Goal: Task Accomplishment & Management: Manage account settings

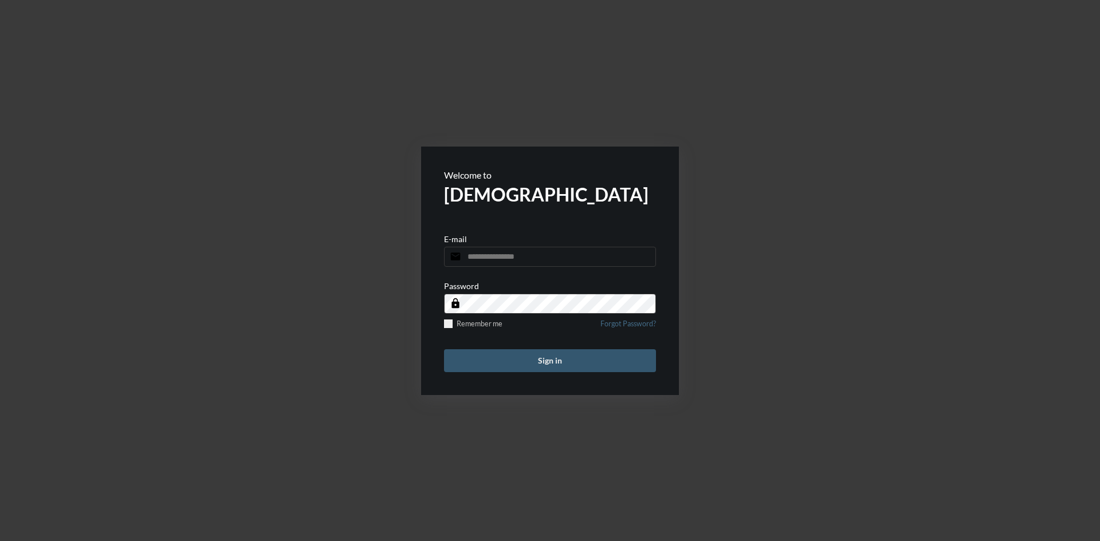
type input "**********"
click at [575, 361] on button "Sign in" at bounding box center [550, 361] width 212 height 23
type input "**********"
click at [552, 354] on button "Sign in" at bounding box center [550, 361] width 212 height 23
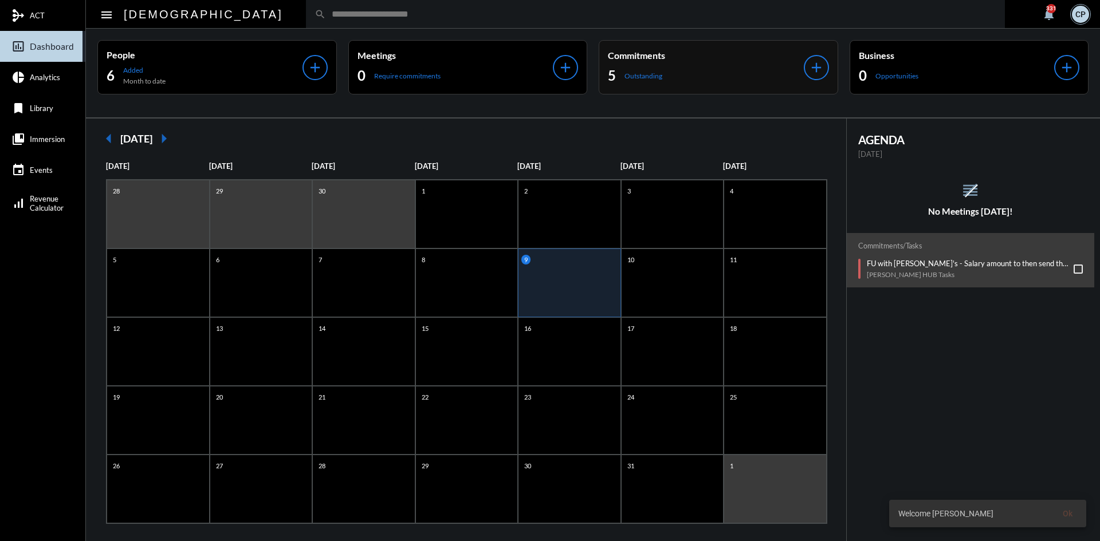
click at [713, 81] on div "5 Outstanding" at bounding box center [706, 75] width 196 height 18
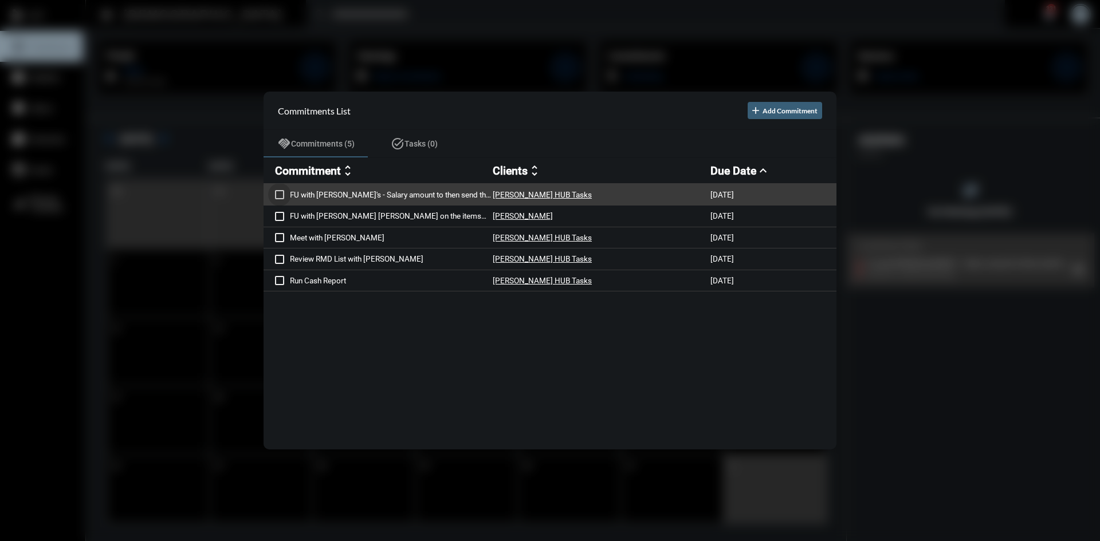
click at [279, 194] on span at bounding box center [279, 194] width 9 height 9
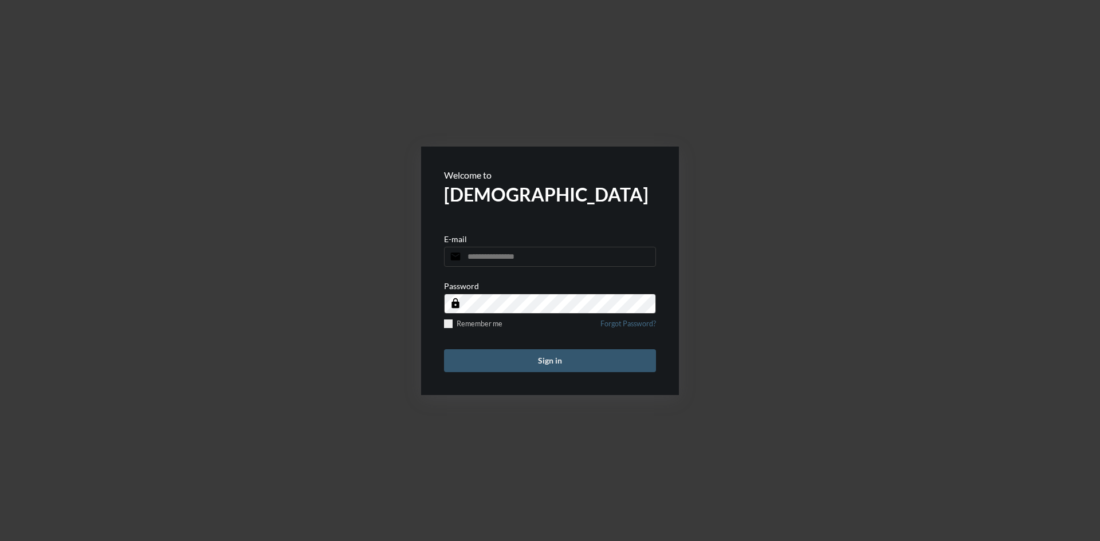
type input "**********"
click at [541, 360] on button "Sign in" at bounding box center [550, 361] width 212 height 23
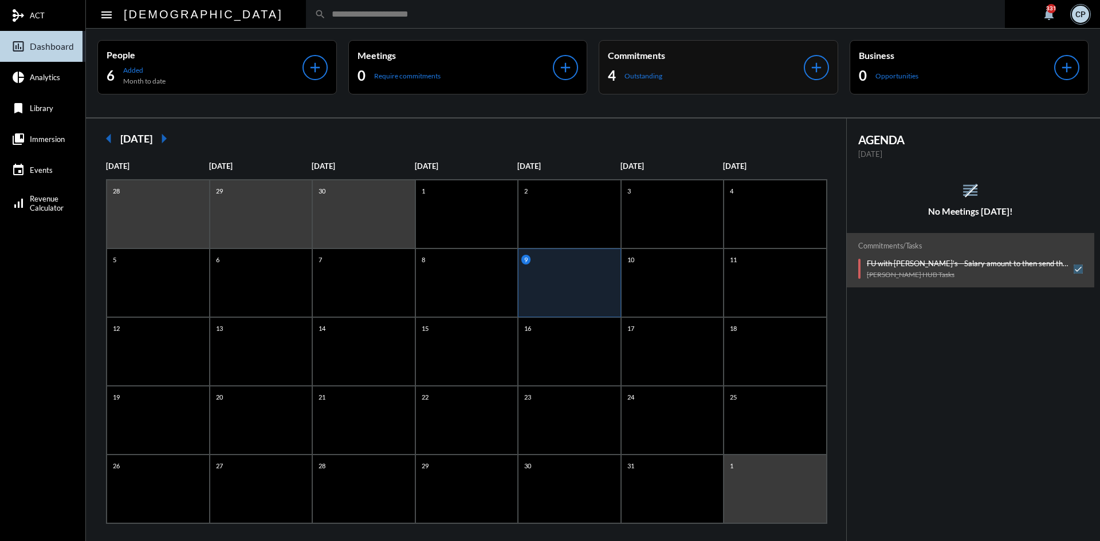
click at [706, 80] on div "4 Outstanding" at bounding box center [706, 75] width 196 height 18
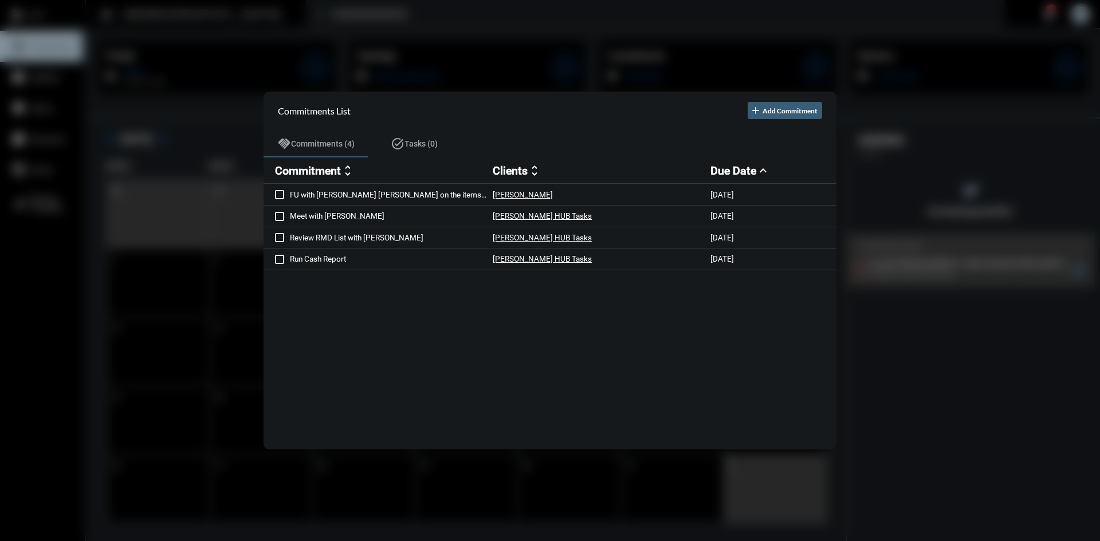
click at [484, 31] on div at bounding box center [550, 270] width 1100 height 541
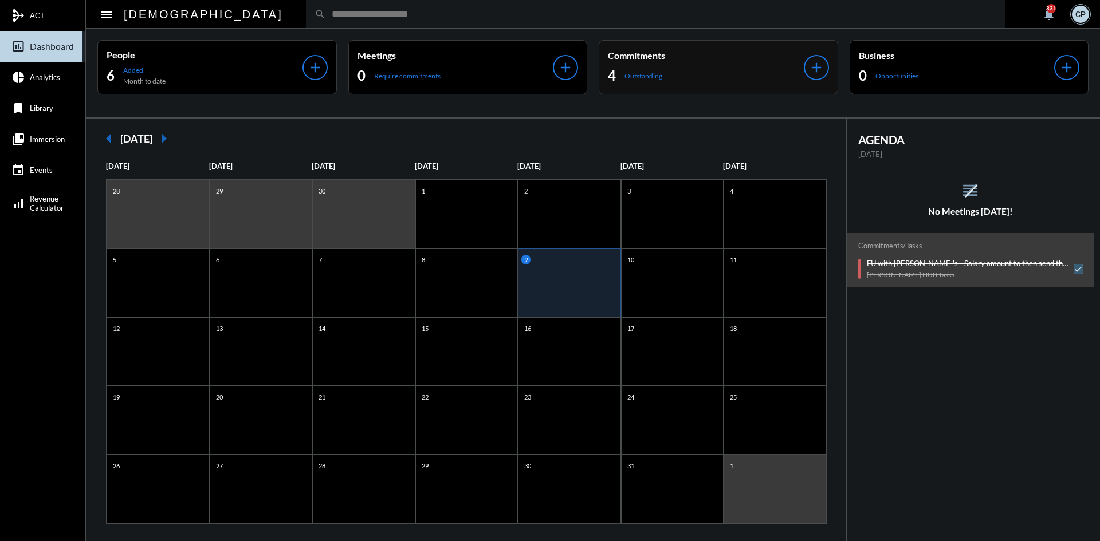
click at [686, 75] on div "4 Outstanding" at bounding box center [706, 75] width 196 height 18
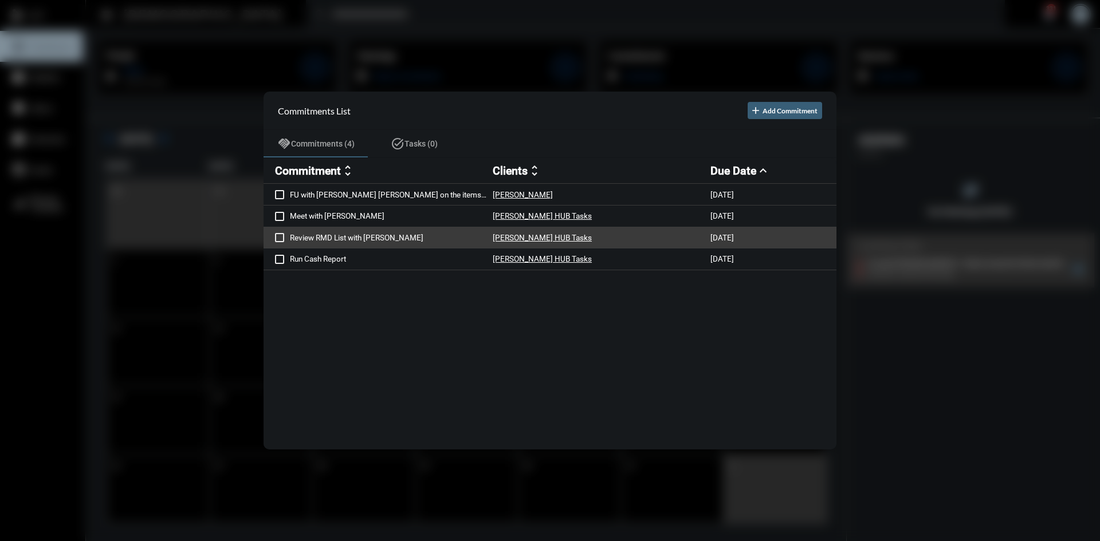
click at [374, 238] on p "Review RMD List with [PERSON_NAME]" at bounding box center [391, 237] width 203 height 9
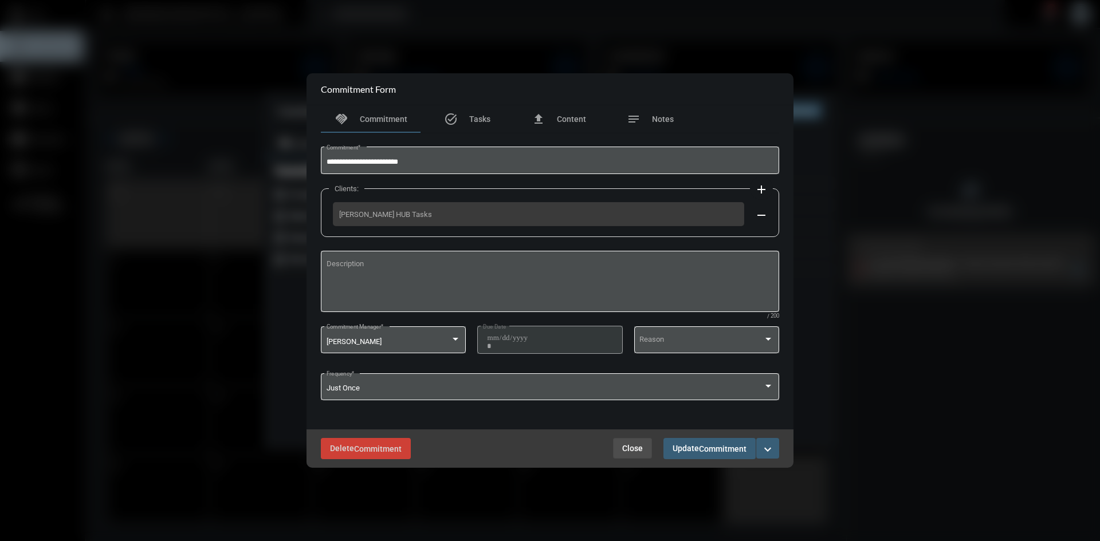
click at [637, 450] on span "Close" at bounding box center [632, 448] width 21 height 9
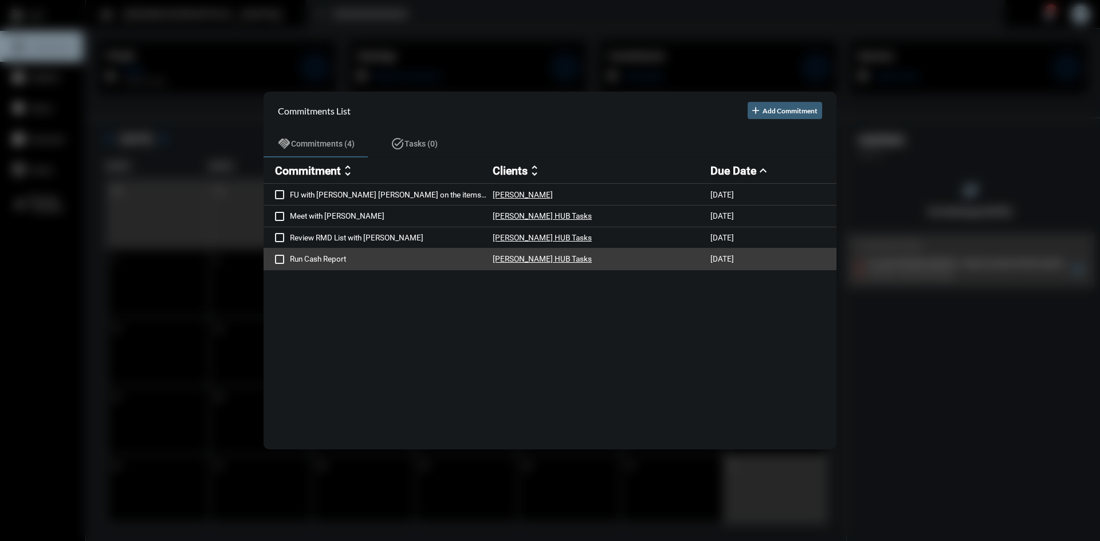
click at [319, 261] on p "Run Cash Report" at bounding box center [391, 258] width 203 height 9
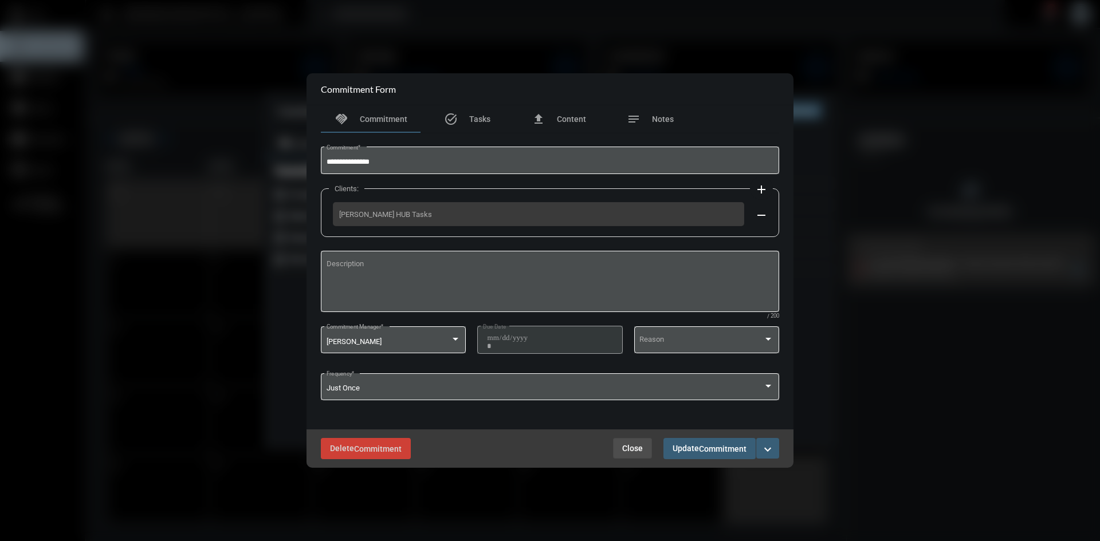
click at [633, 449] on span "Close" at bounding box center [632, 448] width 21 height 9
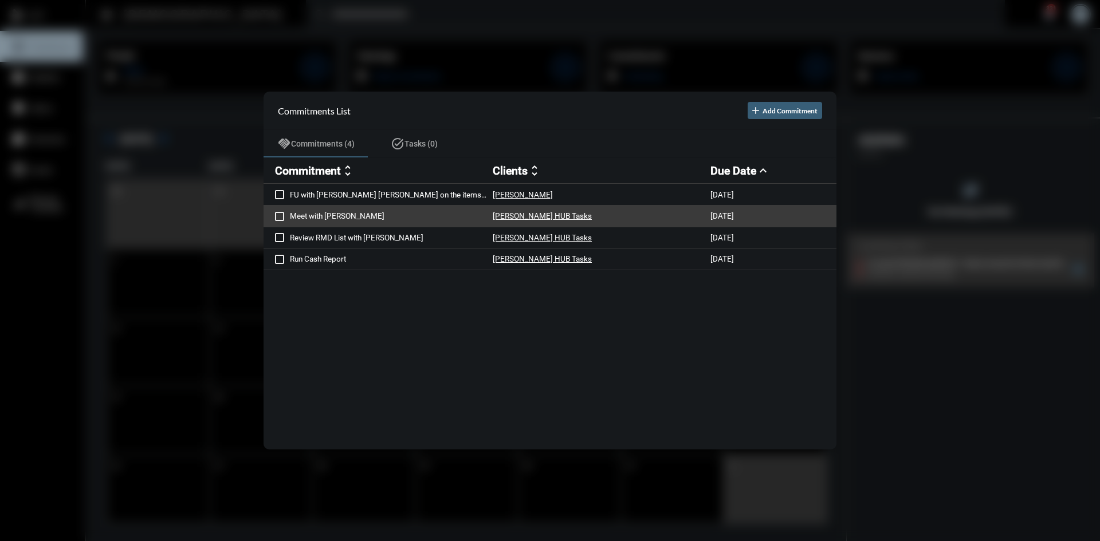
click at [321, 217] on p "Meet with [PERSON_NAME]" at bounding box center [391, 215] width 203 height 9
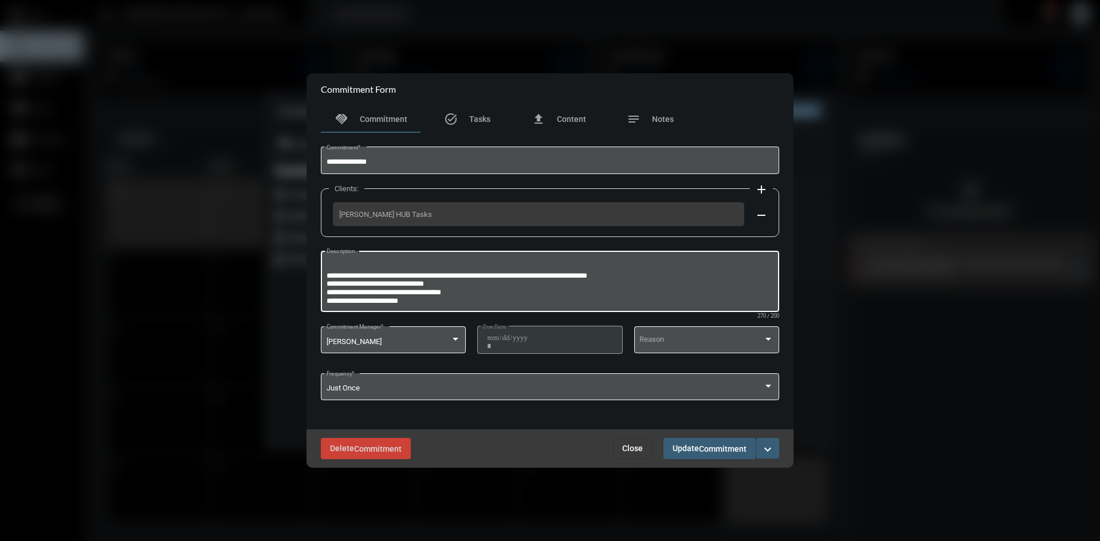
scroll to position [7, 0]
click at [639, 450] on span "Close" at bounding box center [632, 448] width 21 height 9
